Goal: Check status: Check status

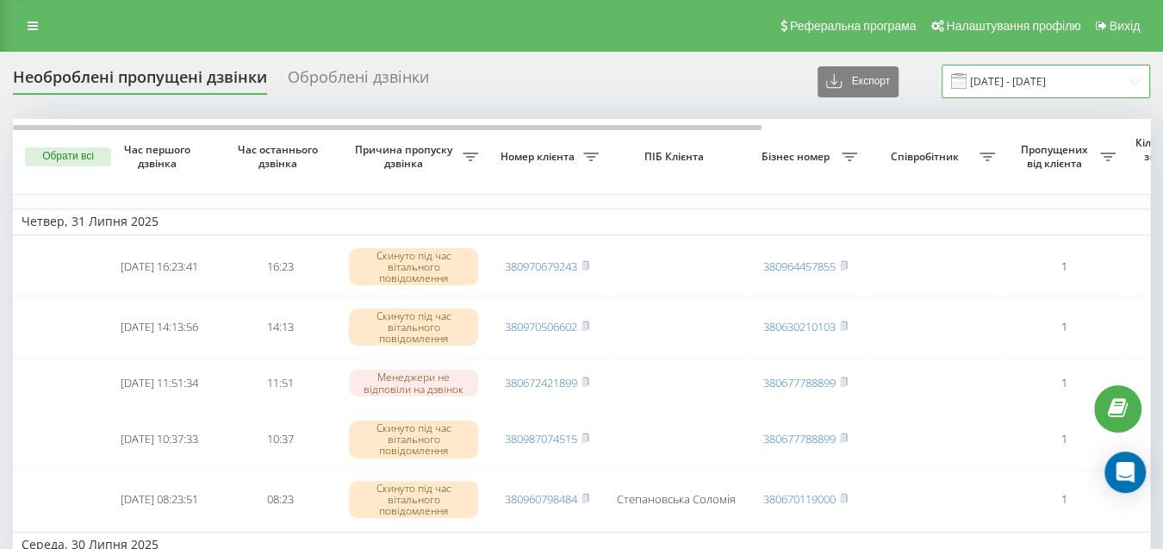
click at [1021, 87] on input "[DATE] - [DATE]" at bounding box center [1045, 82] width 208 height 34
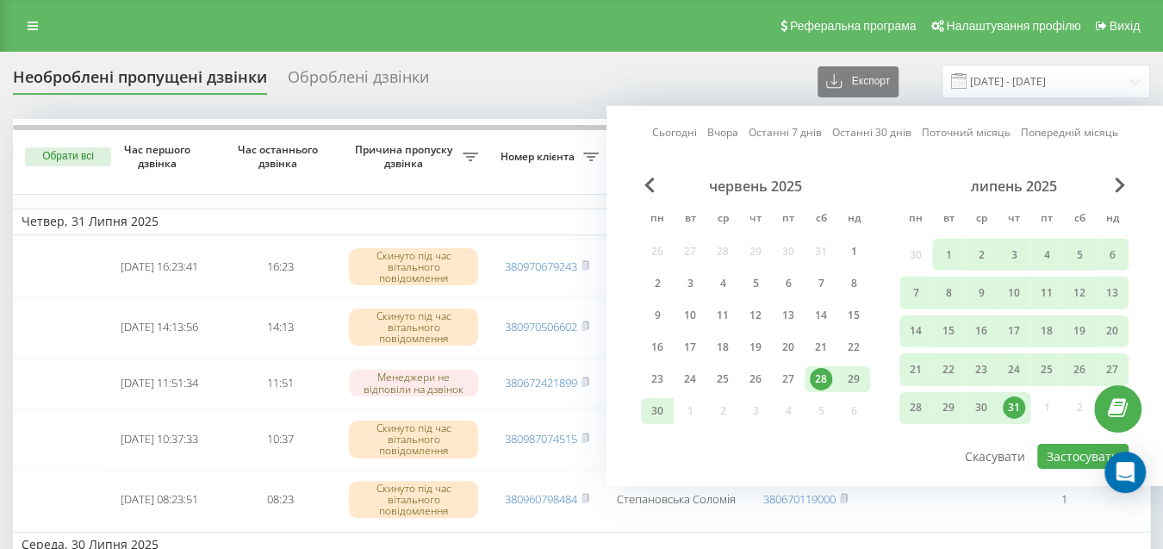
click at [1113, 188] on div "липень 2025" at bounding box center [1013, 185] width 229 height 17
click at [1115, 186] on span "Next Month" at bounding box center [1119, 185] width 10 height 16
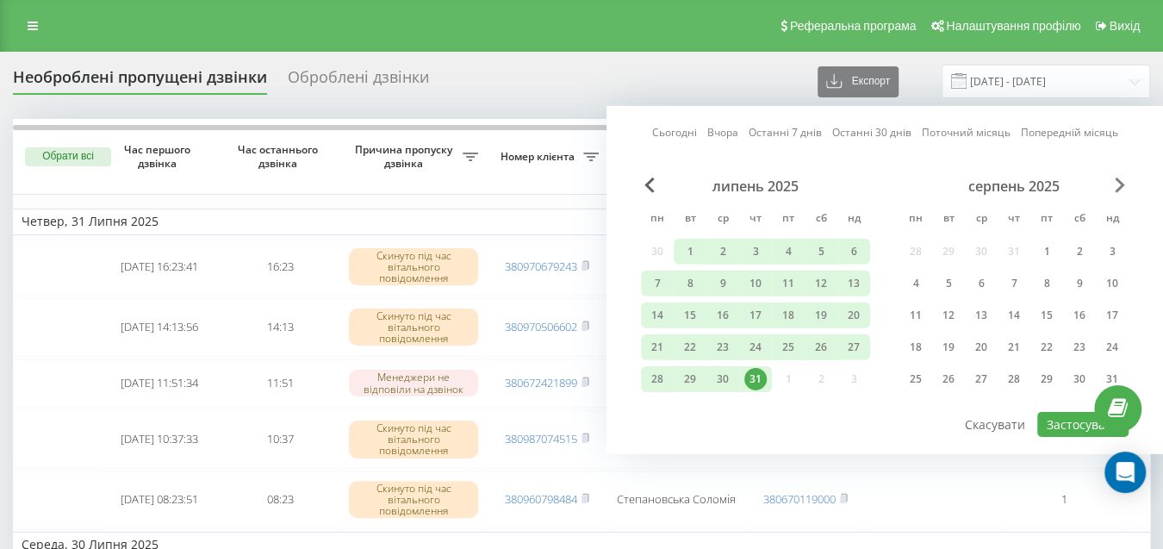
click at [1117, 184] on span "Next Month" at bounding box center [1119, 185] width 10 height 16
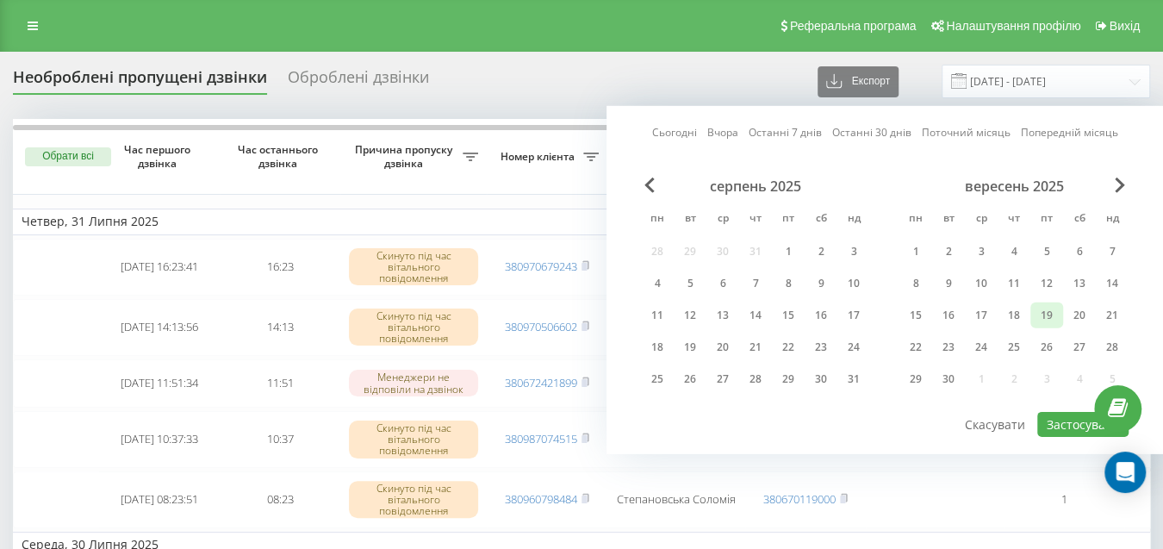
click at [1040, 314] on div "19" at bounding box center [1046, 315] width 22 height 22
click at [1064, 419] on button "Застосувати" at bounding box center [1082, 424] width 91 height 25
type input "19.09.2025 - 19.09.2025"
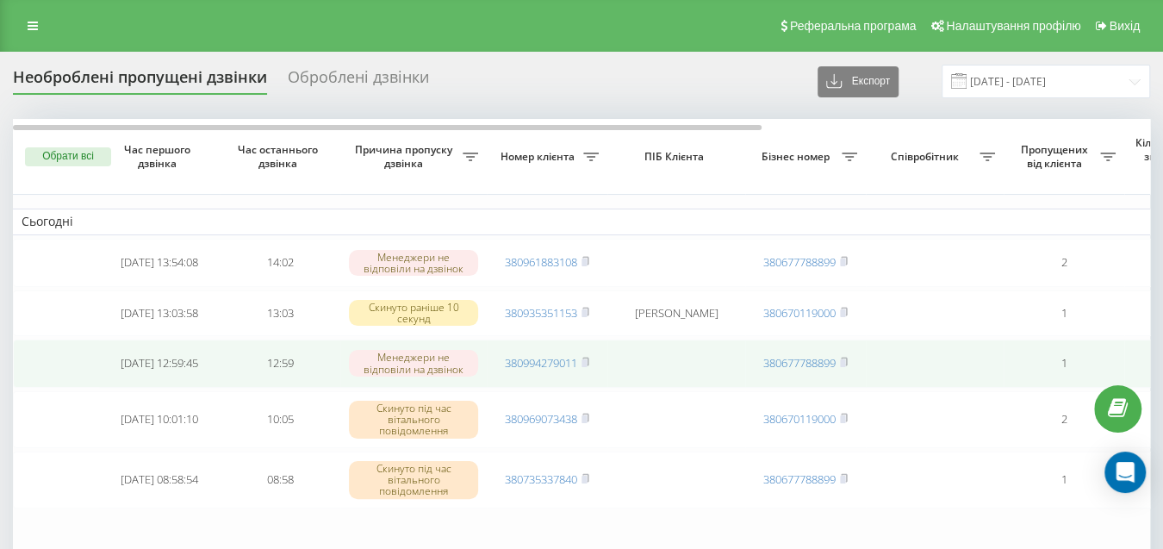
scroll to position [95, 0]
